Goal: Task Accomplishment & Management: Manage account settings

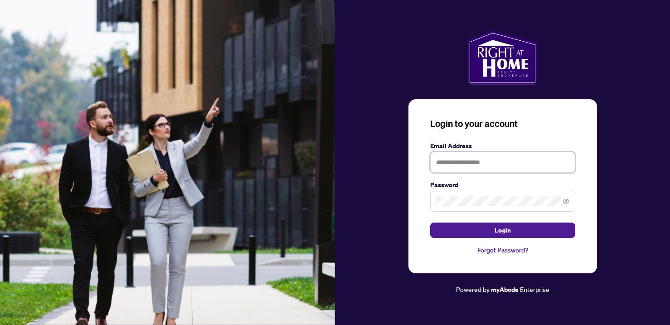
click at [452, 163] on input "text" at bounding box center [502, 162] width 145 height 21
type input "**********"
click at [502, 230] on button "Login" at bounding box center [502, 230] width 145 height 15
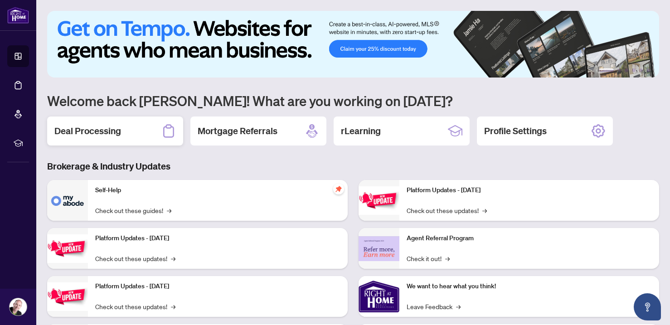
click at [100, 131] on h2 "Deal Processing" at bounding box center [87, 131] width 67 height 13
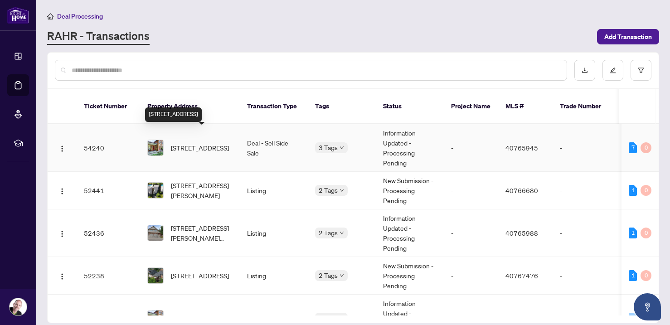
click at [191, 143] on span "4 Stewarttown Road, Georgetown, ON L7G 4S5, Canada" at bounding box center [200, 148] width 58 height 10
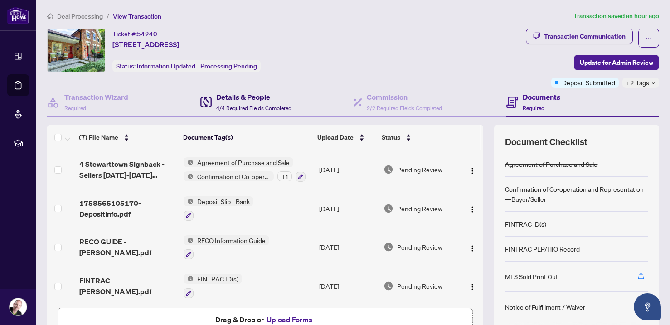
click at [252, 101] on h4 "Details & People" at bounding box center [253, 97] width 75 height 11
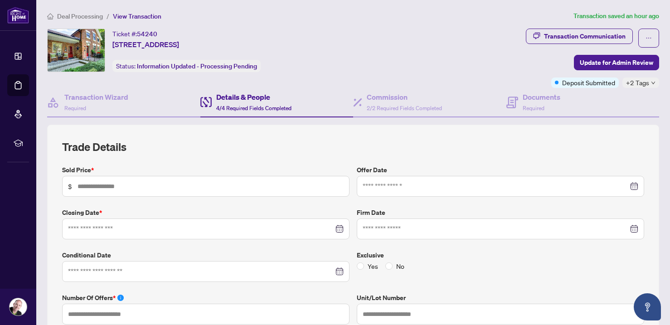
type input "*********"
type input "*"
type input "**********"
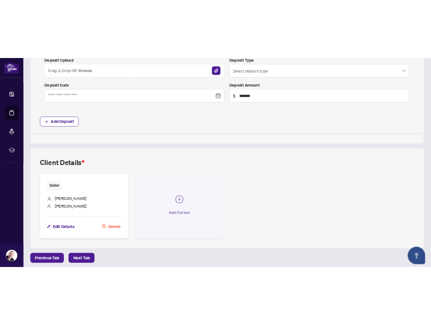
scroll to position [560, 0]
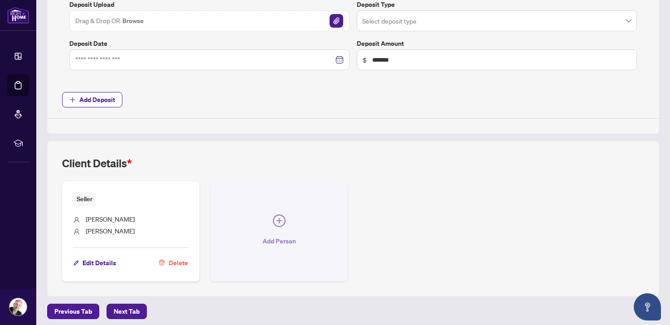
click at [286, 236] on span "Add Person" at bounding box center [279, 241] width 34 height 15
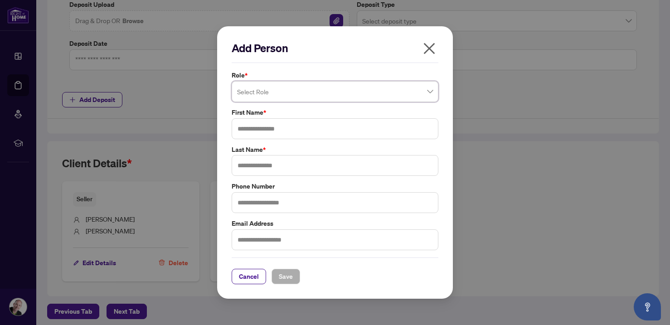
click at [338, 96] on input "search" at bounding box center [331, 93] width 188 height 20
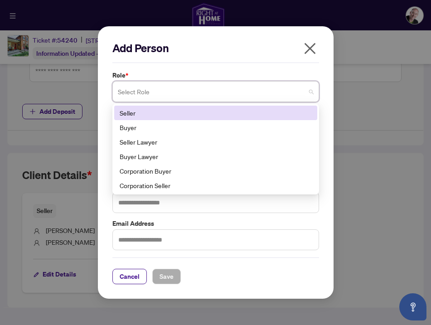
click at [155, 112] on div "Seller" at bounding box center [216, 113] width 192 height 10
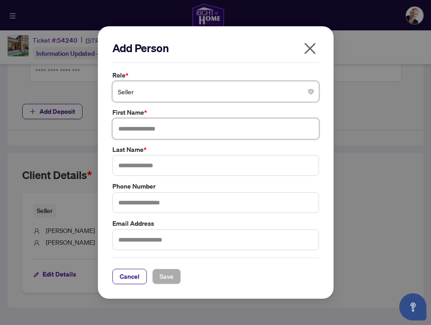
click at [156, 129] on input "text" at bounding box center [215, 128] width 207 height 21
type input "*****"
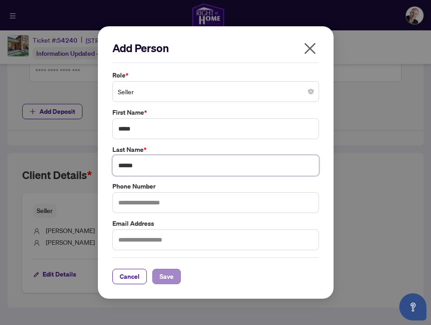
type input "******"
click at [168, 275] on span "Save" at bounding box center [167, 276] width 14 height 15
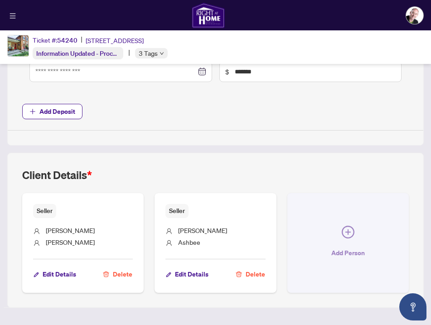
click at [348, 229] on icon "plus-circle" at bounding box center [347, 231] width 5 height 5
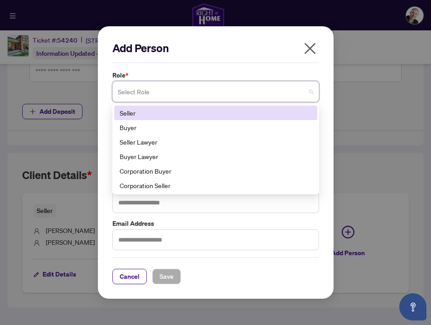
click at [270, 92] on input "search" at bounding box center [212, 93] width 188 height 20
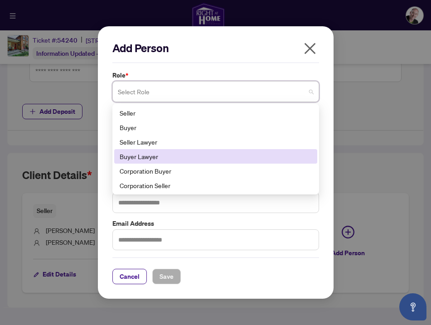
click at [164, 156] on div "Buyer Lawyer" at bounding box center [216, 156] width 192 height 10
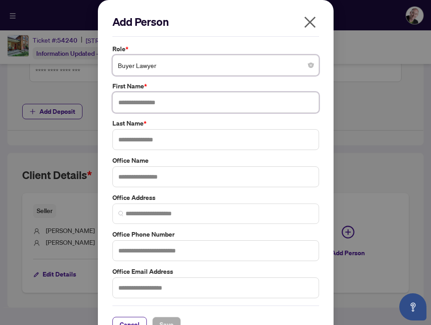
click at [145, 102] on input "text" at bounding box center [215, 102] width 207 height 21
type input "*****"
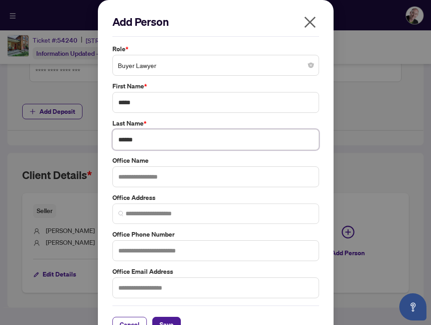
type input "******"
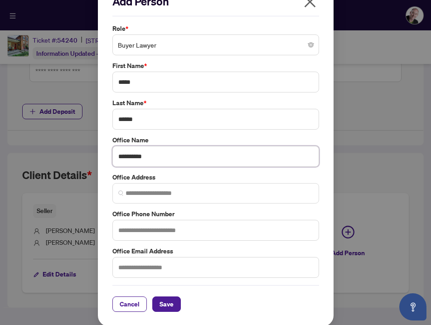
scroll to position [19, 0]
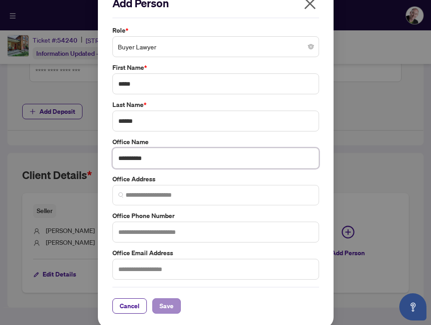
type input "**********"
click at [168, 303] on span "Save" at bounding box center [167, 306] width 14 height 15
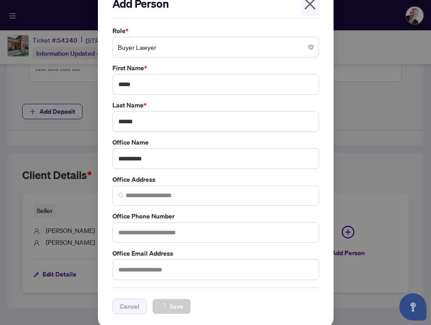
scroll to position [0, 0]
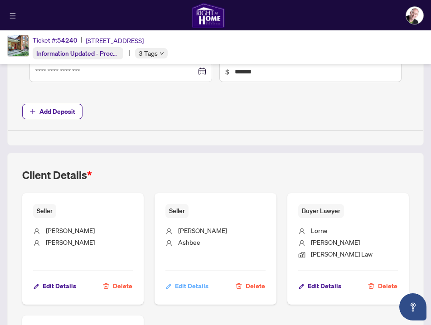
click at [180, 281] on span "Edit Details" at bounding box center [192, 286] width 34 height 15
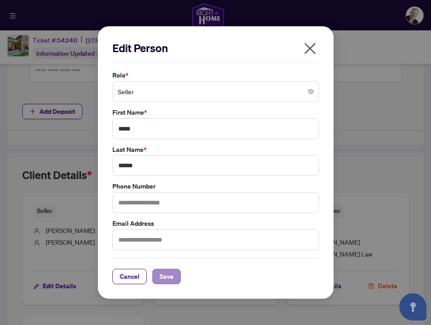
click at [167, 276] on span "Save" at bounding box center [167, 276] width 14 height 15
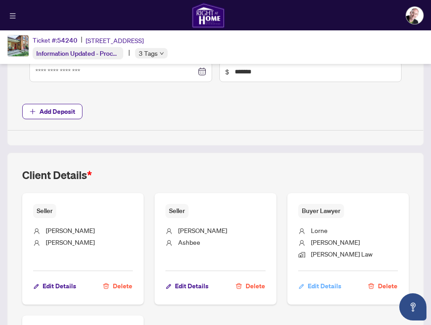
click at [323, 281] on span "Edit Details" at bounding box center [325, 286] width 34 height 15
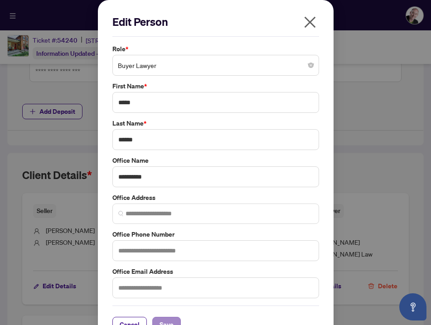
click at [168, 321] on span "Save" at bounding box center [167, 324] width 14 height 15
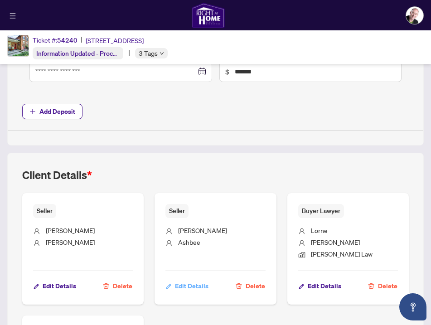
click at [191, 281] on span "Edit Details" at bounding box center [192, 286] width 34 height 15
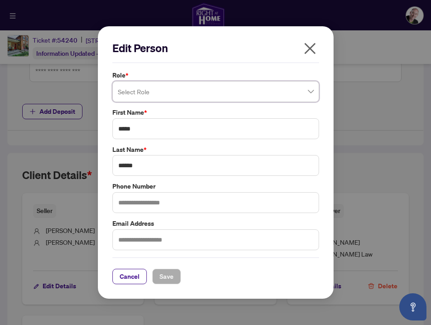
click at [285, 91] on input "search" at bounding box center [212, 93] width 188 height 20
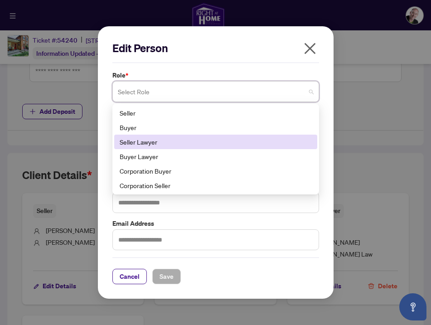
click at [160, 141] on div "Seller Lawyer" at bounding box center [216, 142] width 192 height 10
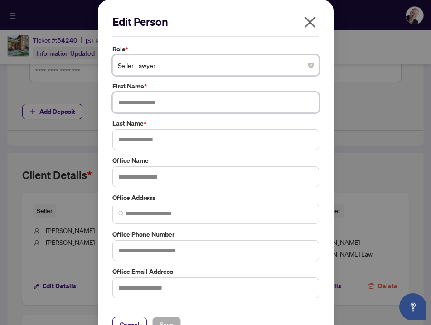
click at [147, 102] on input "text" at bounding box center [215, 102] width 207 height 21
click at [132, 103] on input "text" at bounding box center [215, 102] width 207 height 21
type input "*****"
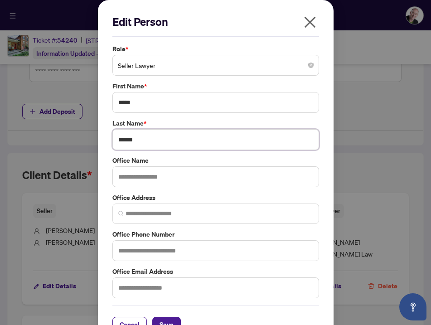
type input "******"
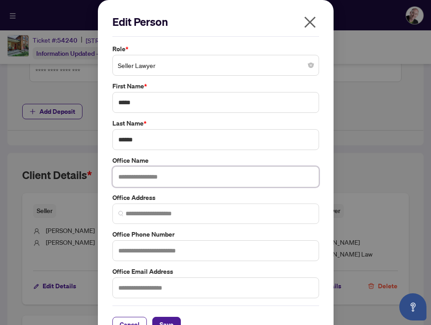
click at [155, 177] on input "text" at bounding box center [215, 176] width 207 height 21
type input "*"
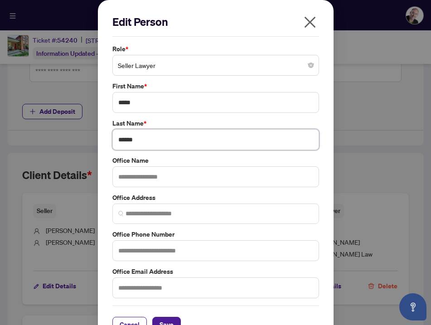
drag, startPoint x: 144, startPoint y: 139, endPoint x: 105, endPoint y: 140, distance: 39.0
click at [105, 140] on div "Edit Person Role * Seller Lawyer 2 5 6 Seller Buyer Seller Lawyer Buyer Lawyer …" at bounding box center [216, 173] width 236 height 347
type input "******"
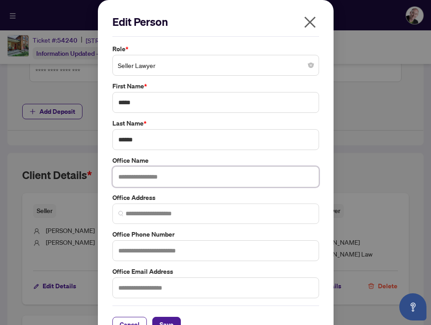
click at [141, 177] on input "text" at bounding box center [215, 176] width 207 height 21
type input "*******"
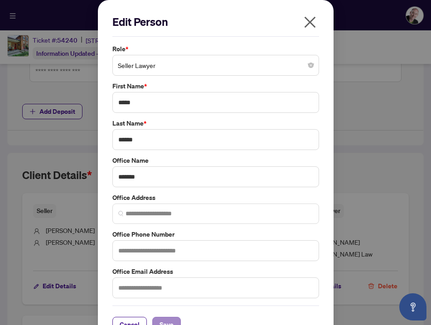
click at [167, 320] on span "Save" at bounding box center [167, 324] width 14 height 15
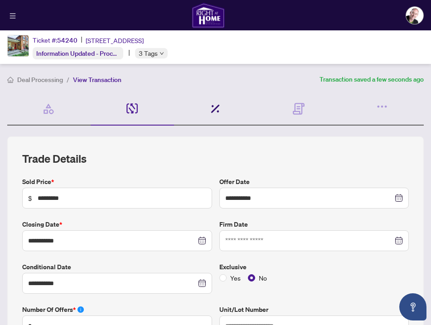
click at [212, 107] on icon at bounding box center [215, 108] width 9 height 9
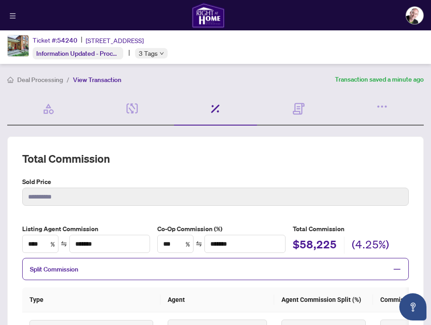
click at [100, 80] on span "View Transaction" at bounding box center [97, 80] width 48 height 8
click at [50, 79] on span "Deal Processing" at bounding box center [40, 80] width 46 height 8
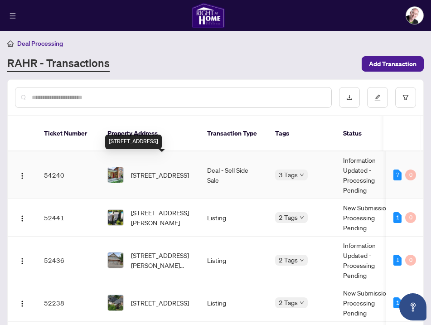
click at [160, 170] on span "4 Stewarttown Road, Georgetown, ON L7G 4S5, Canada" at bounding box center [160, 175] width 58 height 10
click at [169, 170] on span "4 Stewarttown Road, Georgetown, ON L7G 4S5, Canada" at bounding box center [160, 175] width 58 height 10
click at [234, 159] on td "Deal - Sell Side Sale" at bounding box center [234, 175] width 68 height 48
click at [115, 167] on img at bounding box center [115, 174] width 15 height 15
click at [174, 170] on span "4 Stewarttown Road, Georgetown, ON L7G 4S5, Canada" at bounding box center [160, 175] width 58 height 10
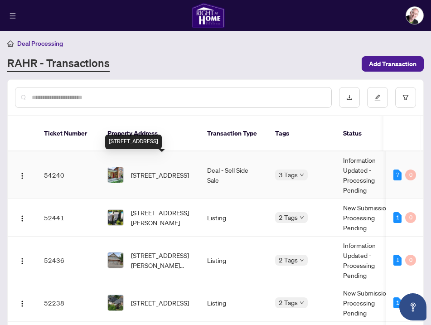
click at [175, 170] on span "4 Stewarttown Road, Georgetown, ON L7G 4S5, Canada" at bounding box center [160, 175] width 58 height 10
click at [56, 167] on td "54240" at bounding box center [68, 175] width 63 height 48
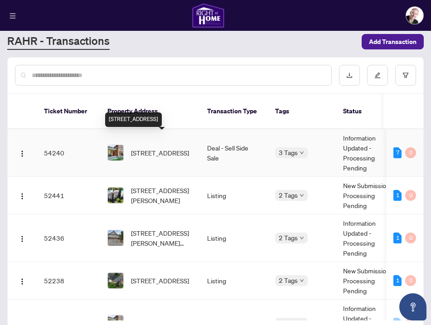
click at [140, 148] on span "4 Stewarttown Road, Georgetown, ON L7G 4S5, Canada" at bounding box center [160, 153] width 58 height 10
click at [12, 16] on icon "menu" at bounding box center [13, 15] width 6 height 5
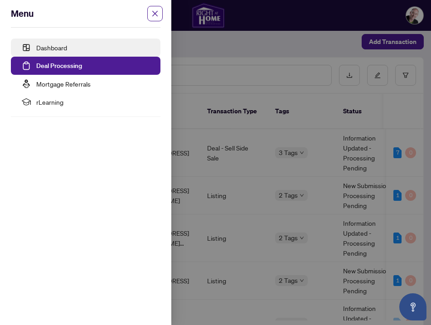
click at [52, 47] on link "Dashboard" at bounding box center [51, 48] width 31 height 8
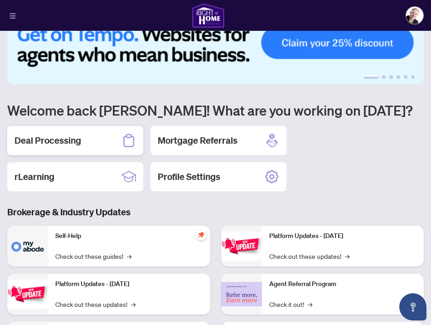
click at [56, 142] on h2 "Deal Processing" at bounding box center [48, 140] width 67 height 13
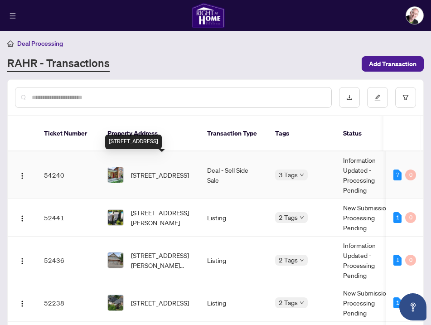
click at [150, 170] on span "4 Stewarttown Road, Georgetown, ON L7G 4S5, Canada" at bounding box center [160, 175] width 58 height 10
